Goal: Transaction & Acquisition: Purchase product/service

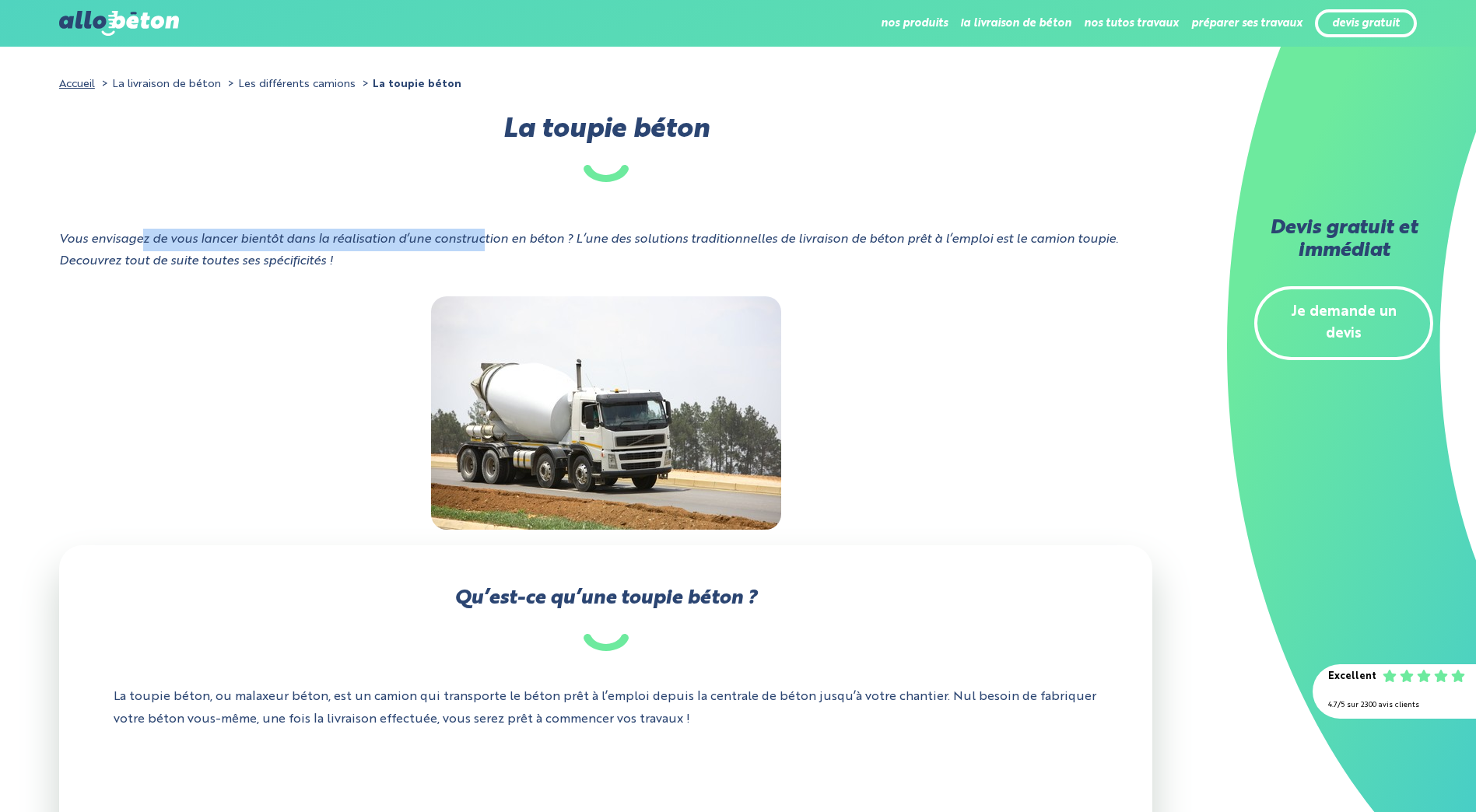
drag, startPoint x: 146, startPoint y: 189, endPoint x: 487, endPoint y: 253, distance: 347.0
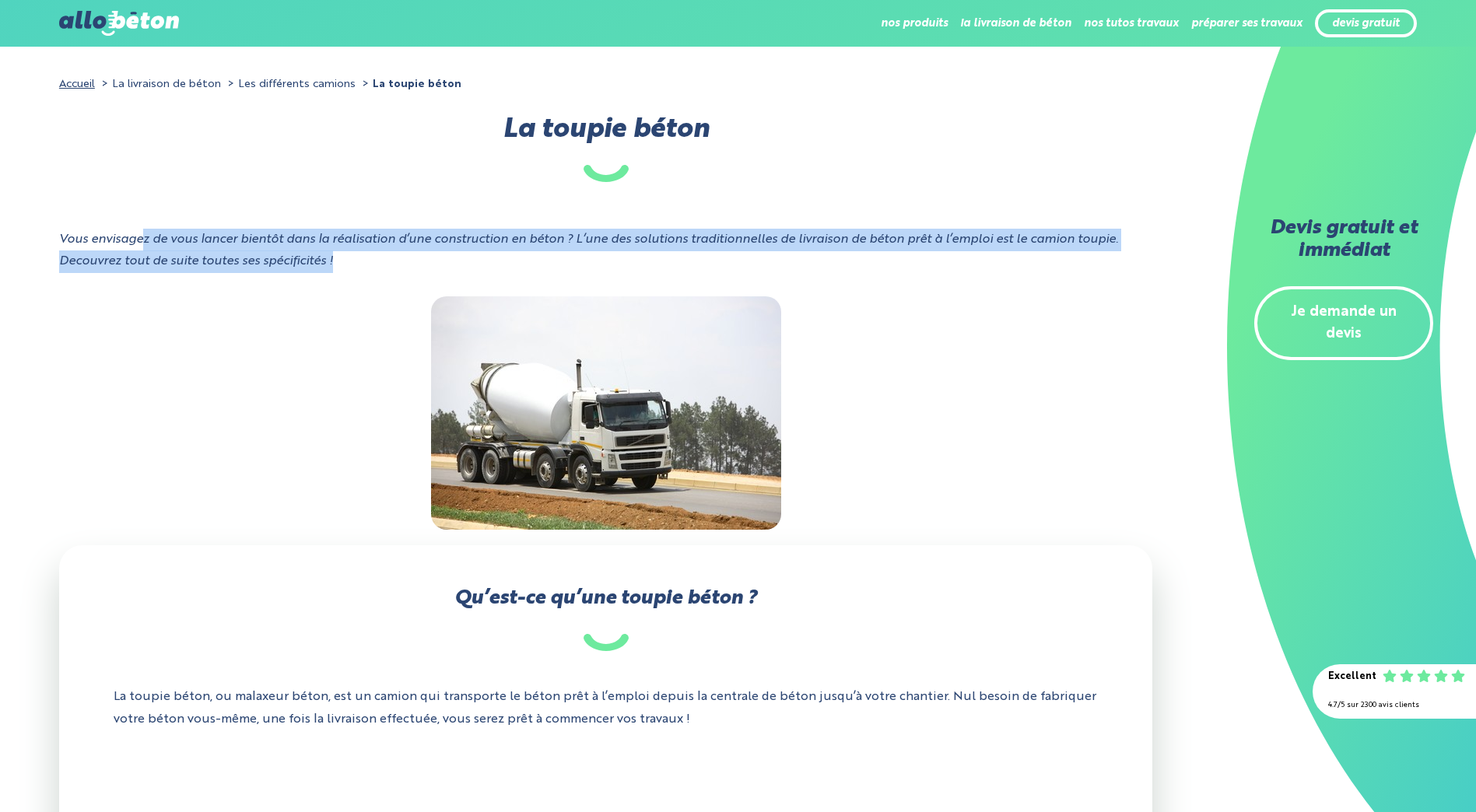
click at [487, 253] on div "Vous envisagez de vous lancer bientôt dans la réalisation d’une construction en…" at bounding box center [605, 263] width 1093 height 69
drag, startPoint x: 397, startPoint y: 216, endPoint x: 467, endPoint y: 257, distance: 81.1
click at [467, 257] on div "Vous envisagez de vous lancer bientôt dans la réalisation d’une construction en…" at bounding box center [605, 263] width 1093 height 69
drag, startPoint x: 395, startPoint y: 254, endPoint x: 29, endPoint y: 173, distance: 374.9
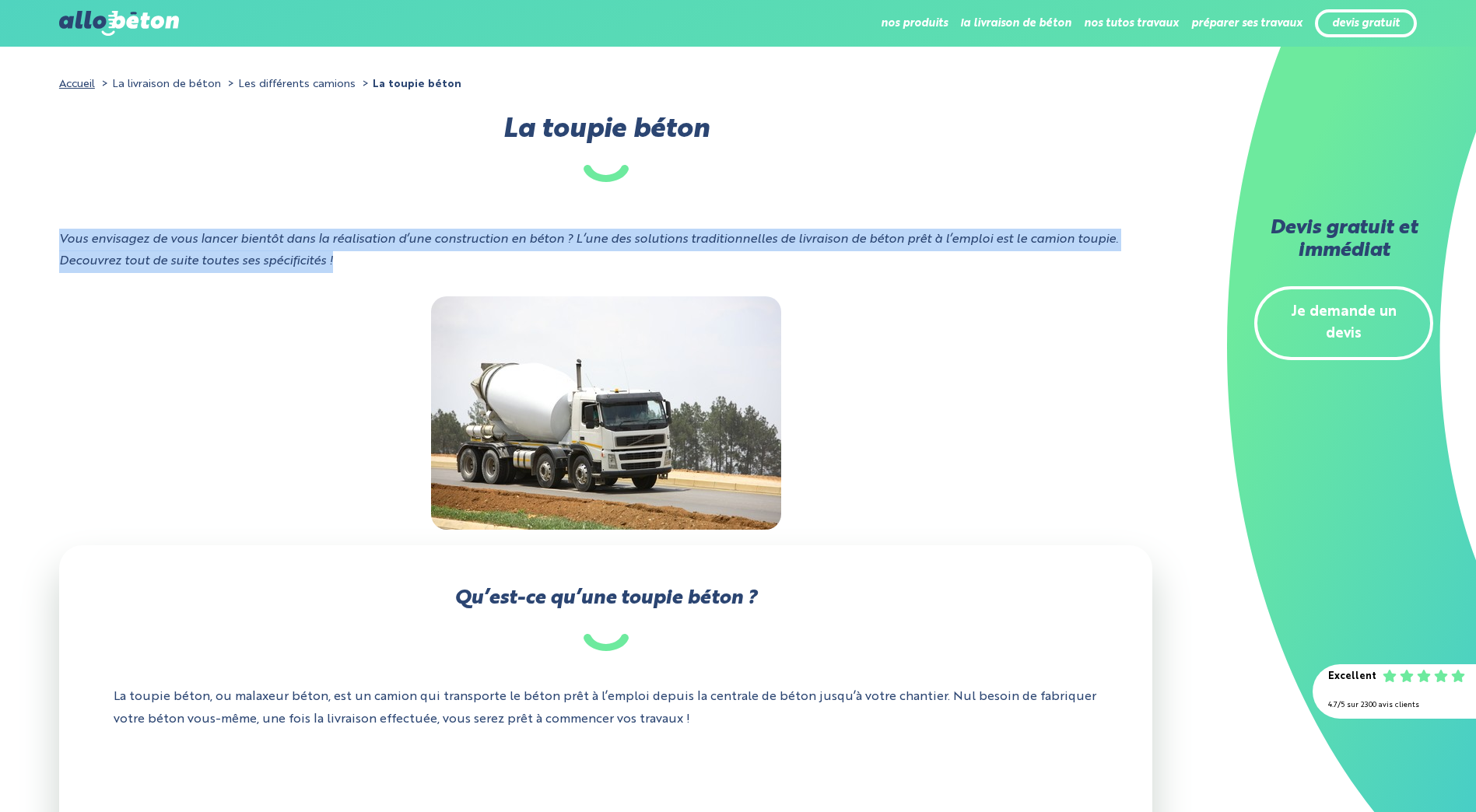
drag, startPoint x: 29, startPoint y: 173, endPoint x: 138, endPoint y: 178, distance: 109.1
click at [138, 178] on h1 "La toupie béton" at bounding box center [605, 150] width 1093 height 63
drag, startPoint x: 70, startPoint y: 211, endPoint x: 343, endPoint y: 273, distance: 280.0
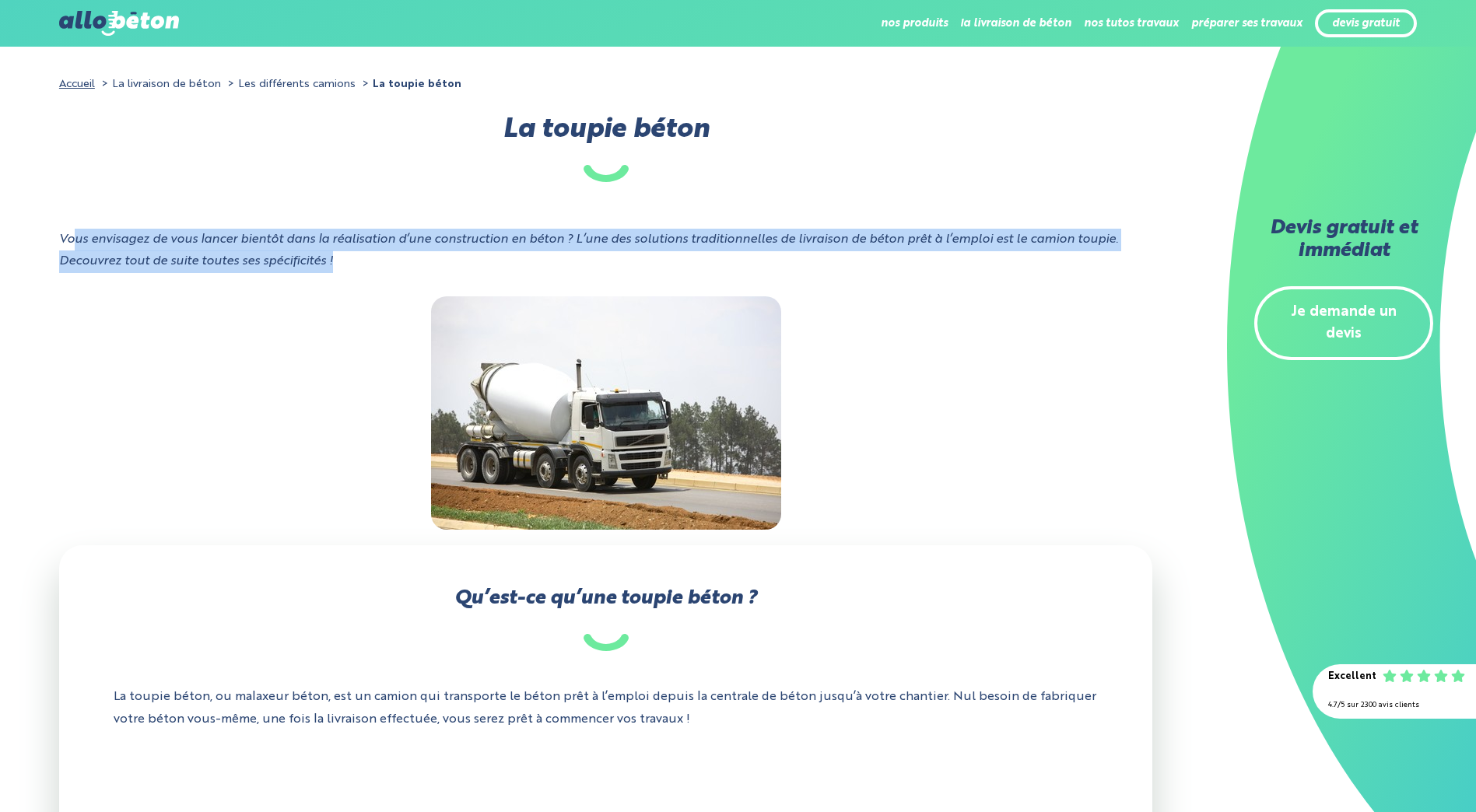
click at [343, 273] on div "Vous envisagez de vous lancer bientôt dans la réalisation d’une construction en…" at bounding box center [605, 263] width 1093 height 69
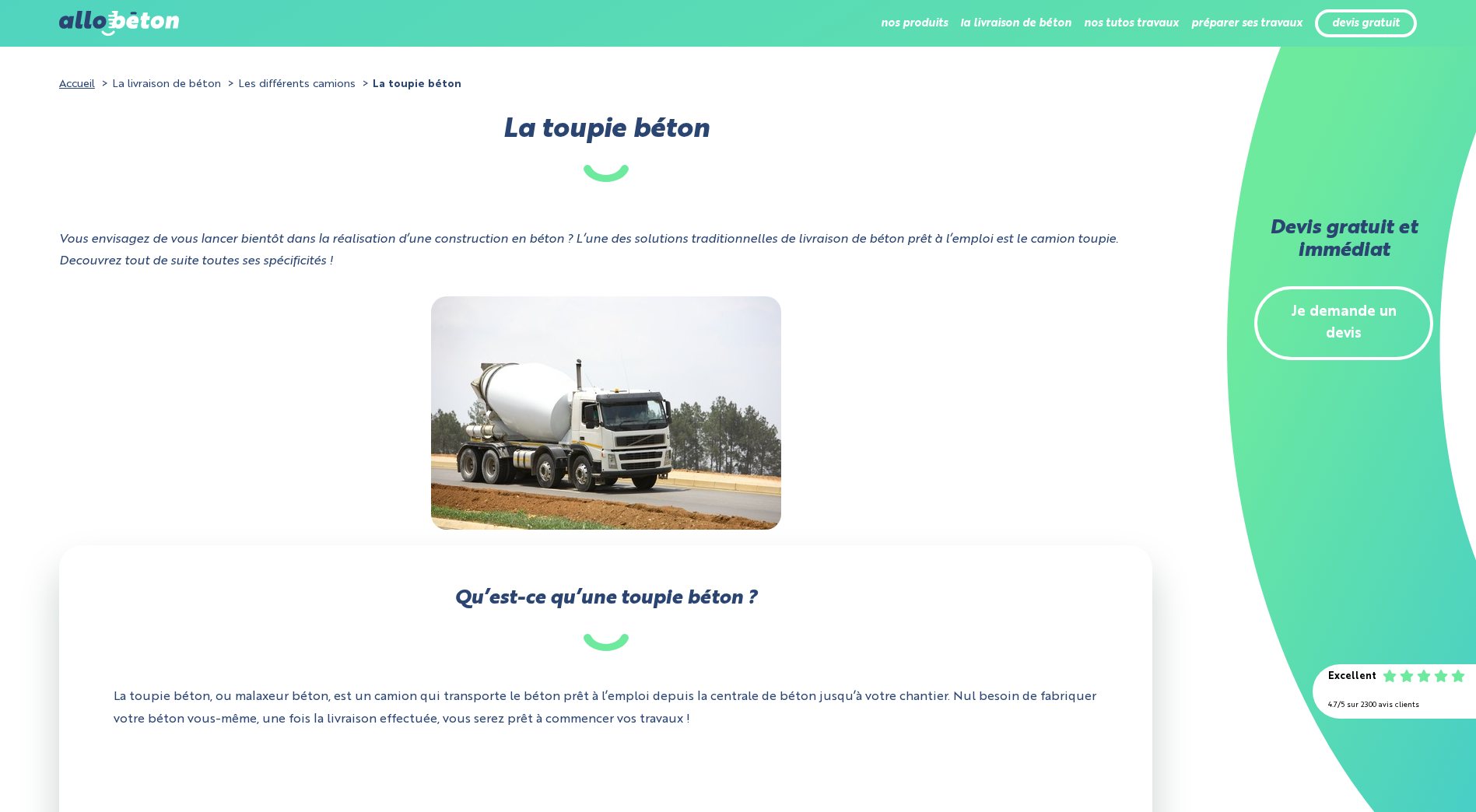
drag, startPoint x: 343, startPoint y: 270, endPoint x: 363, endPoint y: 260, distance: 22.4
click at [363, 260] on div "Vous envisagez de vous lancer bientôt dans la réalisation d’une construction en…" at bounding box center [605, 263] width 1093 height 69
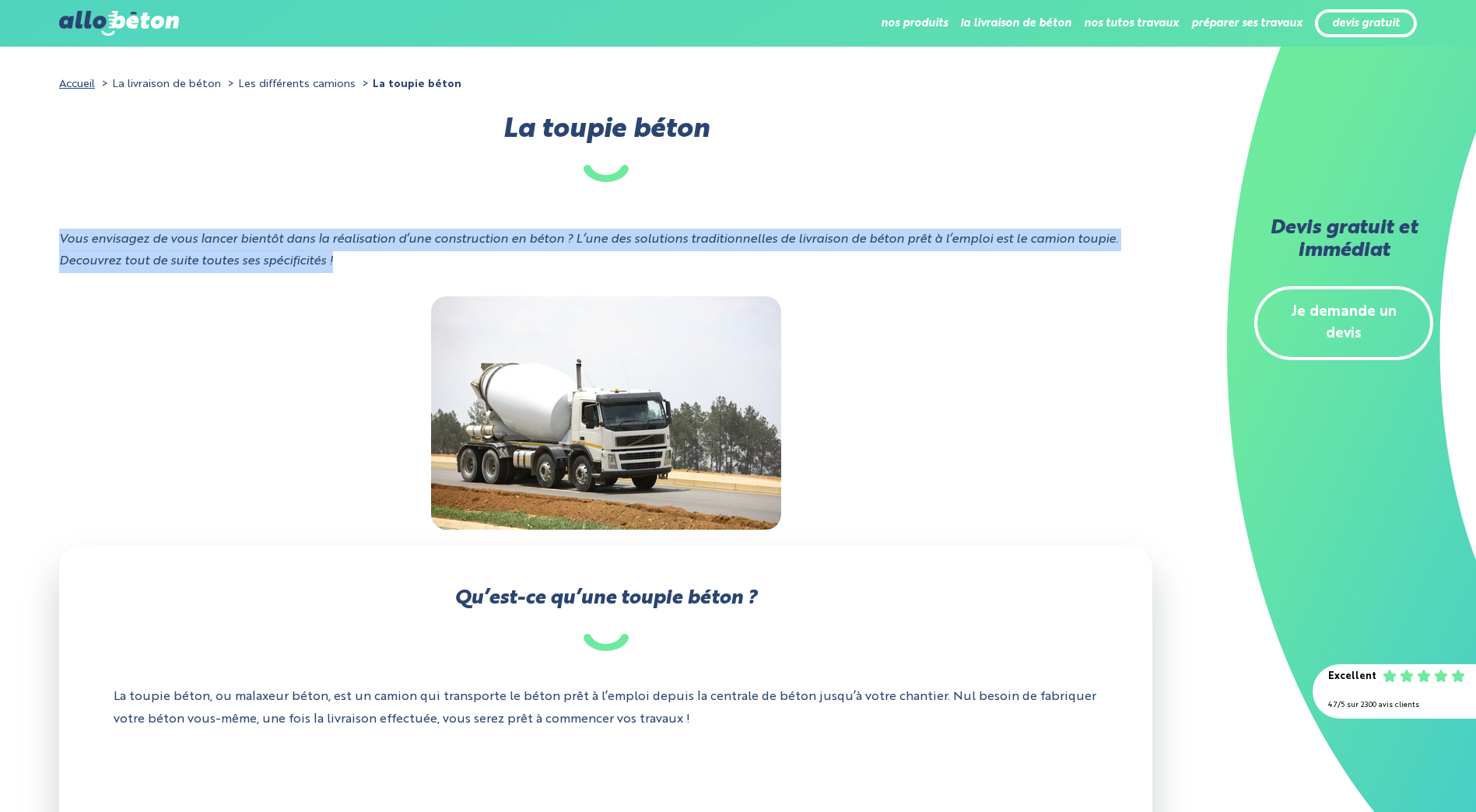
drag, startPoint x: 353, startPoint y: 265, endPoint x: 53, endPoint y: 233, distance: 301.7
drag, startPoint x: 53, startPoint y: 233, endPoint x: 393, endPoint y: 276, distance: 342.7
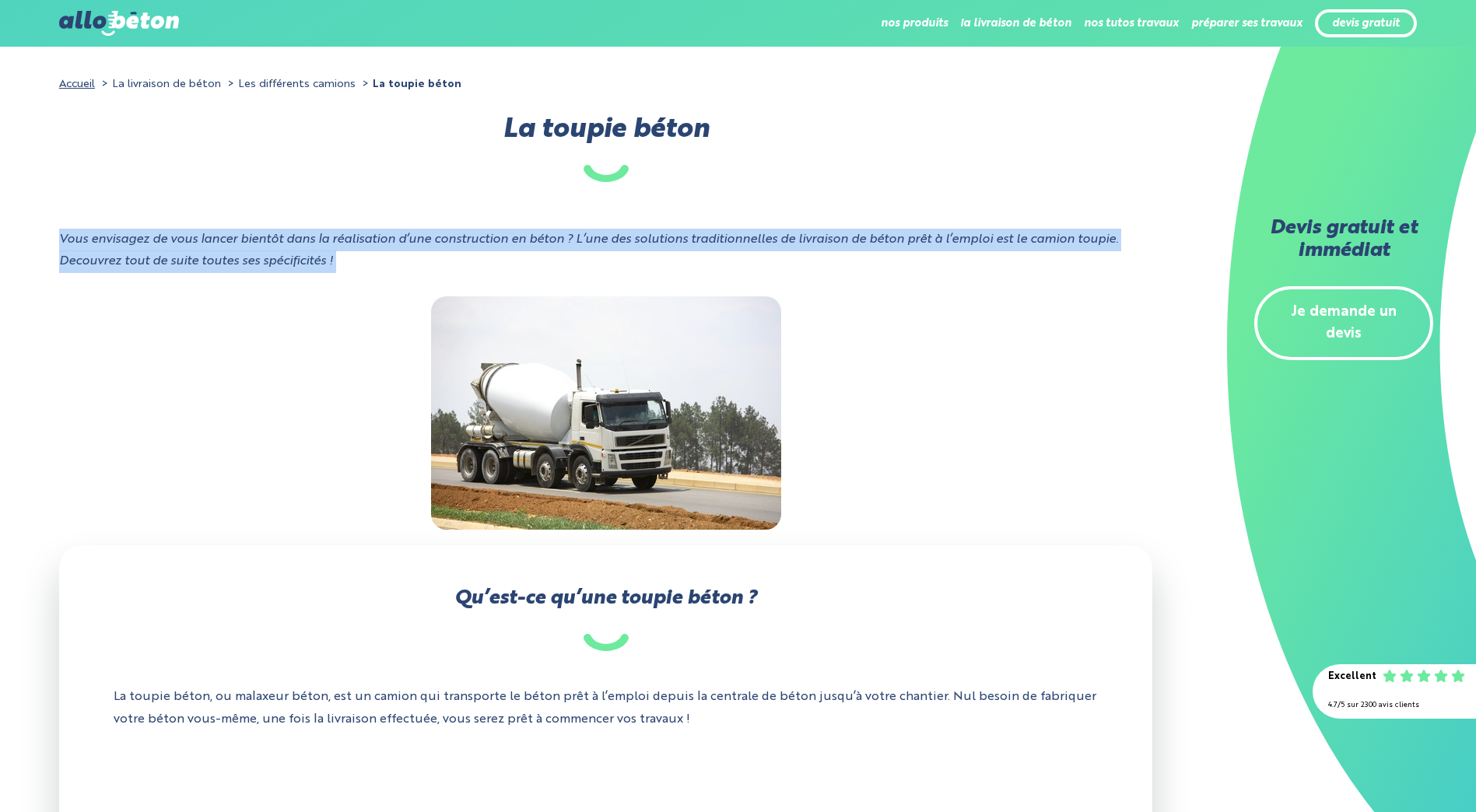
click at [393, 276] on div "Vous envisagez de vous lancer bientôt dans la réalisation d’une construction en…" at bounding box center [605, 263] width 1093 height 69
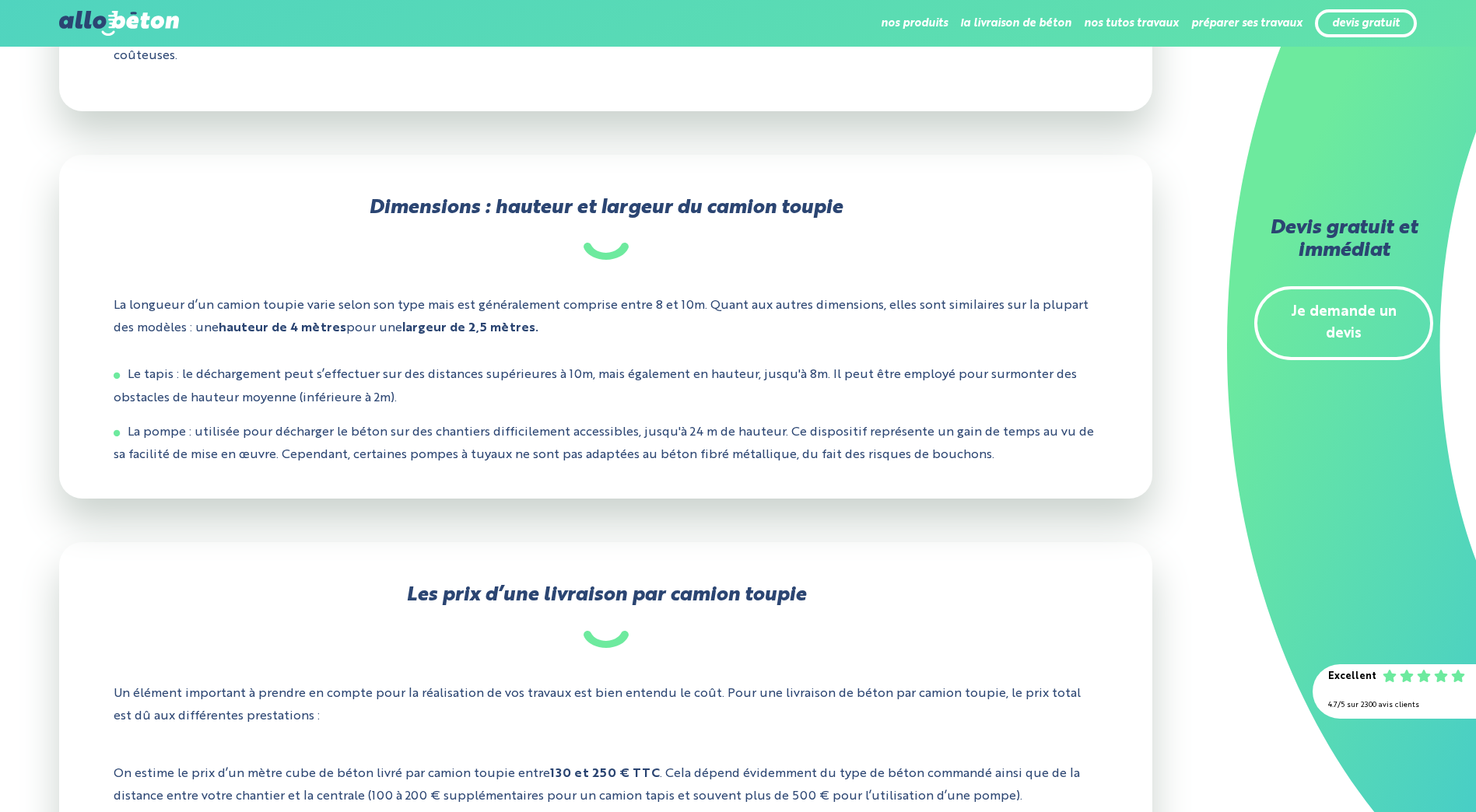
scroll to position [2171, 0]
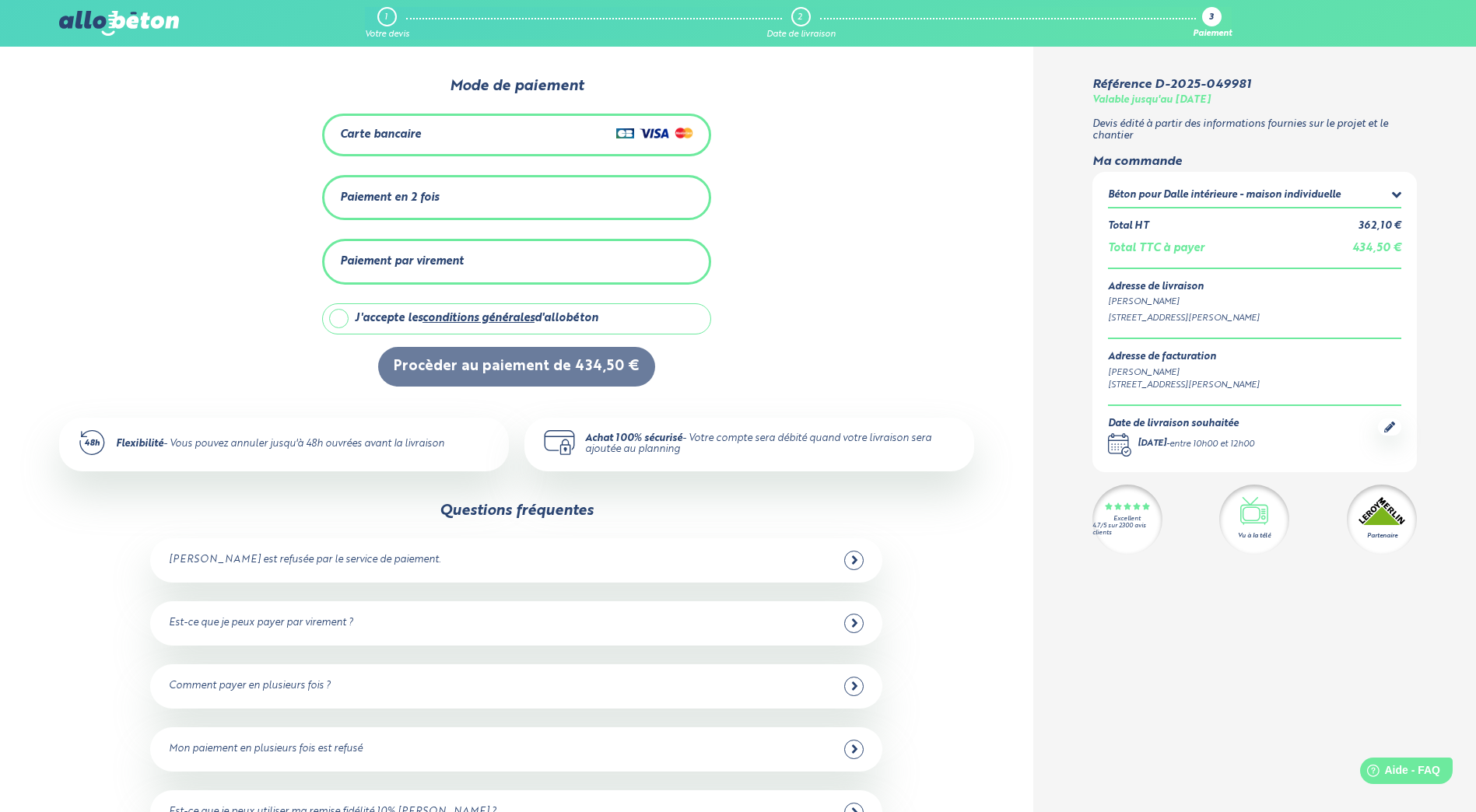
click at [551, 139] on div "Carte bancaire" at bounding box center [517, 135] width 353 height 22
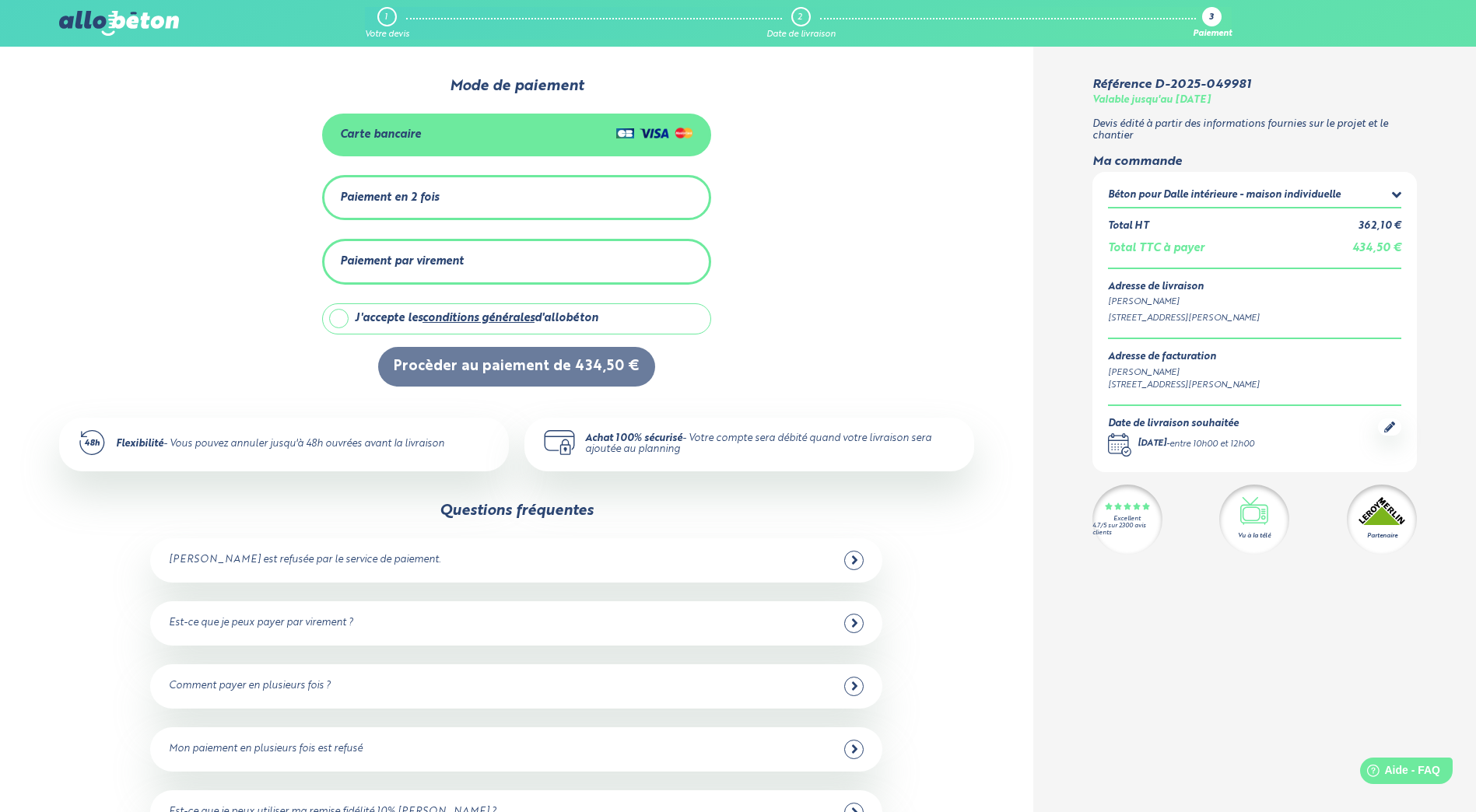
click at [925, 290] on div "0 1 2 Mode de paiement Carte bancaire Paiement en 2 fois Montant total : 434,50…" at bounding box center [517, 232] width 916 height 308
click at [336, 318] on label "J'accepte les conditions générales d'allobéton" at bounding box center [517, 319] width 389 height 31
checkbox input "true"
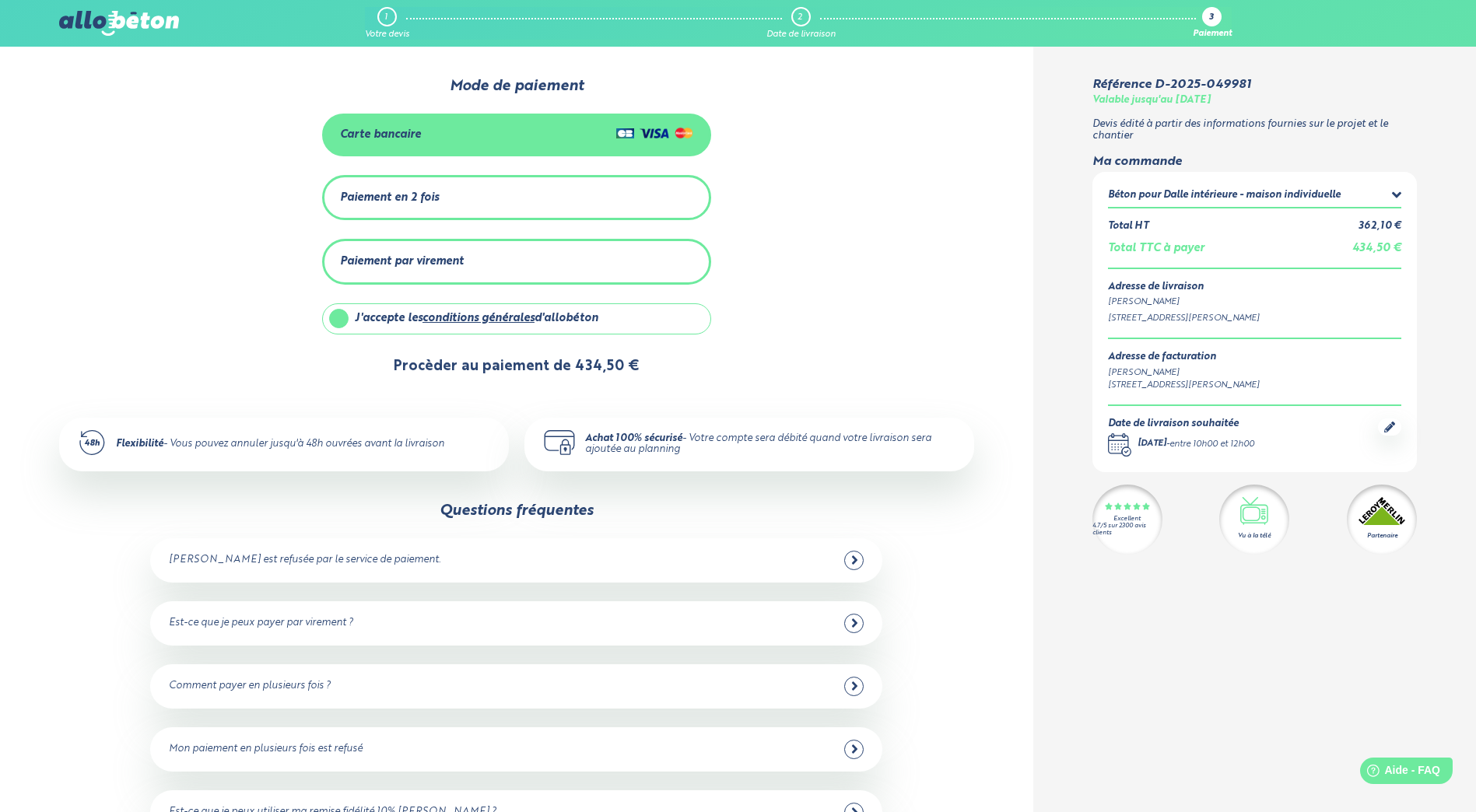
click at [544, 364] on button "Procèder au paiement de 434,50 €" at bounding box center [517, 367] width 277 height 40
click at [1027, 361] on div "0 1 2 Mode de paiement Carte bancaire Paiement en 2 fois Montant total : 434,50…" at bounding box center [517, 456] width 1033 height 819
click at [550, 367] on button "Procèder au paiement de 434,50 €" at bounding box center [517, 367] width 277 height 40
